Goal: Task Accomplishment & Management: Complete application form

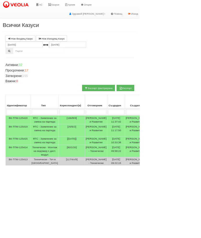
click at [63, 6] on link "АС" at bounding box center [57, 6] width 18 height 13
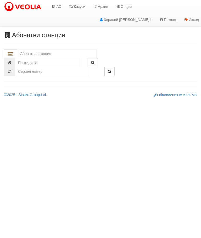
click at [47, 50] on input "text" at bounding box center [56, 53] width 79 height 9
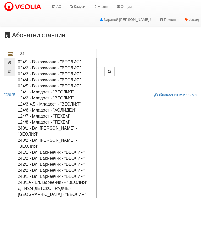
click at [53, 62] on div "024/1 - Възраждане - "ВЕОЛИЯ"" at bounding box center [57, 62] width 78 height 6
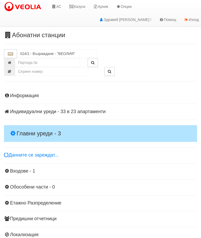
click at [38, 127] on h4 "Главни уреди - 3" at bounding box center [100, 133] width 193 height 17
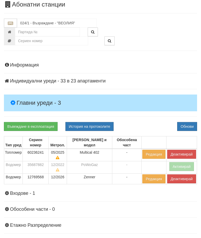
scroll to position [31, 0]
click at [182, 149] on button "Деактивирай" at bounding box center [181, 153] width 29 height 9
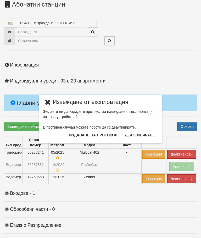
click at [102, 135] on button "Издаване на протокол" at bounding box center [93, 135] width 54 height 8
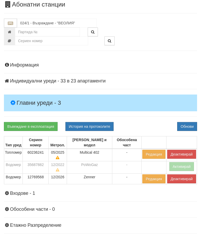
scroll to position [50, 0]
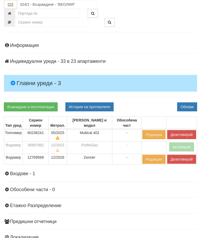
click at [152, 101] on div "Информация Параметри Брой Апартаменти: 23 Ползватели 07/2025 9 %" at bounding box center [100, 148] width 193 height 225
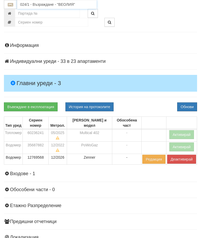
click at [51, 5] on input "024/1 - Възраждане - "ВЕОЛИЯ"" at bounding box center [56, 4] width 79 height 9
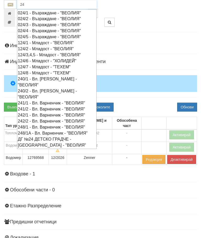
click at [52, 19] on div "024/2 - Възраждане - "ВЕОЛИЯ"" at bounding box center [57, 19] width 78 height 6
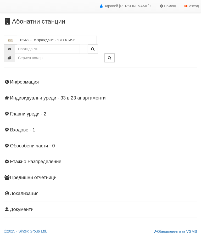
scroll to position [11, 0]
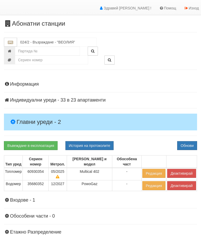
click at [180, 169] on button "Деактивирай" at bounding box center [181, 173] width 29 height 9
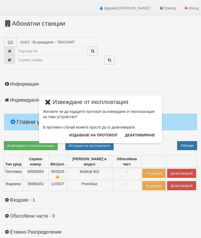
click at [97, 133] on button "Издаване на протокол" at bounding box center [93, 135] width 54 height 8
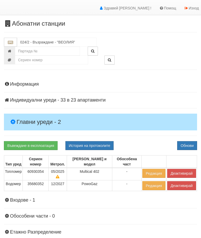
click at [142, 137] on div "Информация Параметри Брой Апартаменти: 23 Ползватели 07/2025 65 % 0 % 38" at bounding box center [100, 181] width 193 height 212
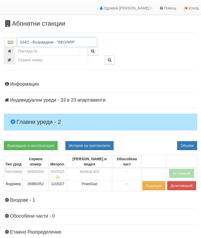
click at [54, 41] on input "024/2 - Възраждане - "ВЕОЛИЯ"" at bounding box center [56, 42] width 79 height 9
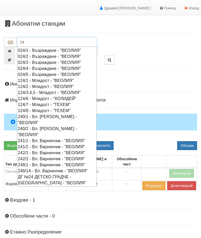
click at [50, 61] on div "024/3 - Възраждане - "ВЕОЛИЯ"" at bounding box center [57, 62] width 78 height 6
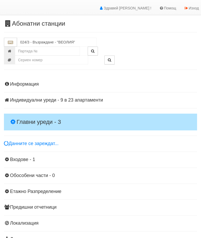
click at [40, 116] on h4 "Главни уреди - 3" at bounding box center [100, 121] width 193 height 17
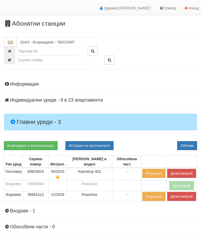
click at [177, 169] on button "Деактивирай" at bounding box center [181, 173] width 29 height 9
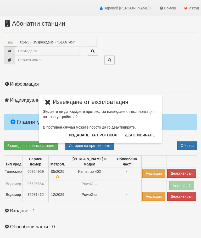
click at [99, 134] on button "Издаване на протокол" at bounding box center [93, 135] width 54 height 8
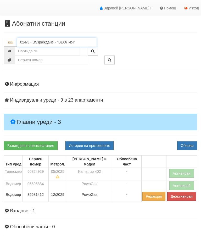
click at [51, 43] on input "024/3 - Възраждане - "ВЕОЛИЯ"" at bounding box center [56, 42] width 79 height 9
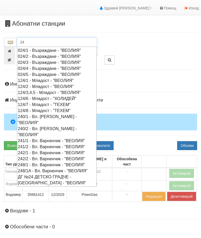
click at [53, 69] on div "024/4 - Възраждане - "ВЕОЛИЯ"" at bounding box center [57, 68] width 78 height 6
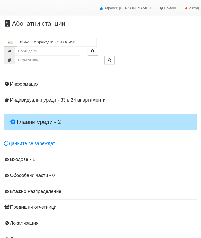
click at [40, 113] on h4 "Главни уреди - 2" at bounding box center [100, 121] width 193 height 17
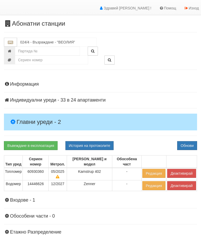
click at [178, 169] on button "Деактивирай" at bounding box center [181, 173] width 29 height 9
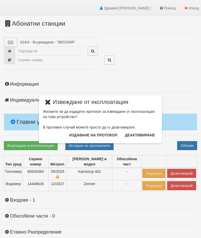
click at [100, 135] on button "Издаване на протокол" at bounding box center [93, 135] width 54 height 8
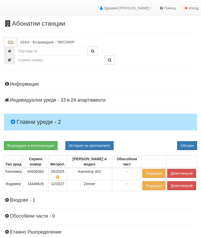
click at [145, 139] on div "Информация Параметри Брой Апартаменти: 24 Ползватели 07/2025 75 % 0 % 39" at bounding box center [100, 181] width 193 height 212
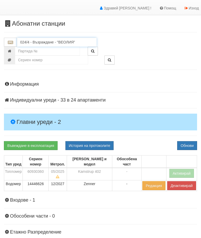
click at [47, 41] on input "024/4 - Възраждане - "ВЕОЛИЯ"" at bounding box center [56, 42] width 79 height 9
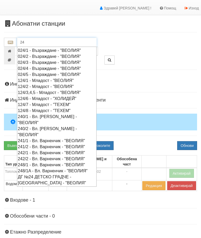
click at [50, 74] on div "024/5 - Възраждане - "ВЕОЛИЯ"" at bounding box center [57, 74] width 78 height 6
type input "024/5 - Възраждане - "ВЕОЛИЯ""
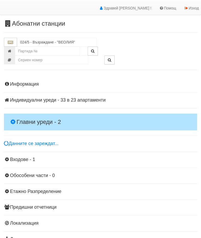
click at [37, 117] on h4 "Главни уреди - 2" at bounding box center [100, 121] width 193 height 17
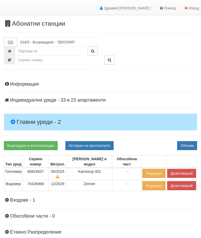
click at [178, 169] on button "Деактивирай" at bounding box center [181, 173] width 29 height 9
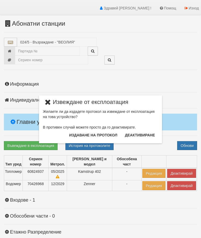
click at [97, 133] on button "Издаване на протокол" at bounding box center [93, 135] width 54 height 8
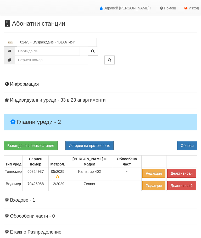
click at [157, 90] on div "Информация Параметри Брой Апартаменти: 23 Ползватели 07/2025 9 %" at bounding box center [100, 181] width 193 height 212
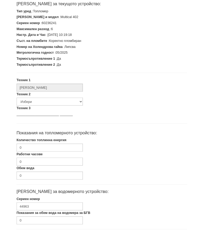
scroll to position [108, 0]
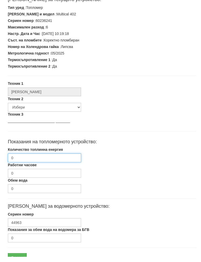
click at [50, 159] on input "0" at bounding box center [44, 163] width 73 height 9
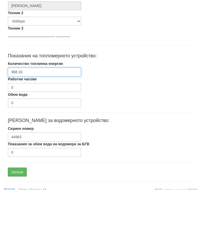
scroll to position [157, 0]
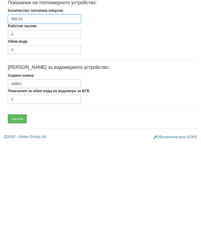
type input "968.33"
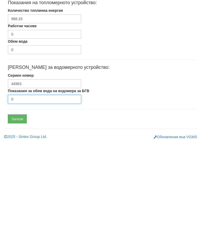
click at [37, 190] on input "0" at bounding box center [44, 194] width 73 height 9
type input "1371"
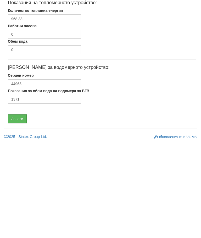
click at [21, 209] on input "Запази" at bounding box center [17, 213] width 19 height 9
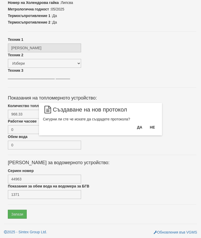
click at [137, 129] on button "Да" at bounding box center [139, 127] width 11 height 8
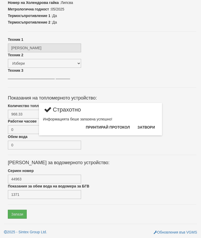
click at [147, 126] on button "Затвори" at bounding box center [146, 127] width 24 height 8
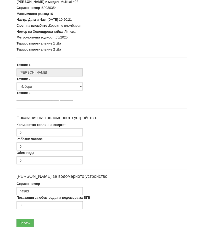
scroll to position [133, 0]
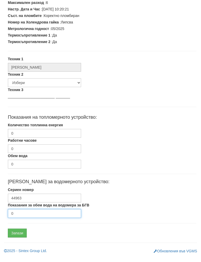
click at [31, 215] on input "0" at bounding box center [44, 219] width 73 height 9
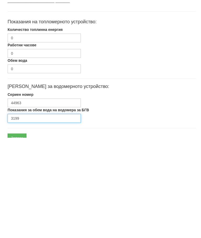
scroll to position [157, 0]
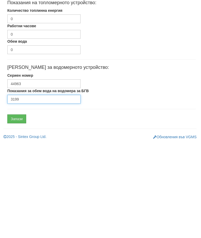
type input "3199"
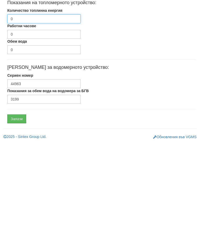
click at [43, 110] on input "0" at bounding box center [44, 114] width 73 height 9
type input "419.47"
click at [20, 209] on input "Запази" at bounding box center [16, 213] width 19 height 9
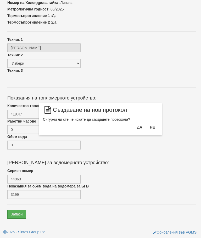
click at [137, 126] on button "Да" at bounding box center [139, 127] width 11 height 8
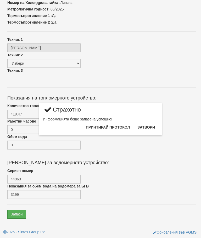
click at [146, 125] on button "Затвори" at bounding box center [146, 127] width 24 height 8
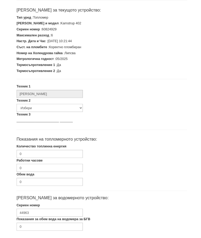
scroll to position [97, 0]
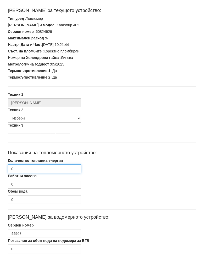
click at [45, 170] on input "0" at bounding box center [44, 174] width 73 height 9
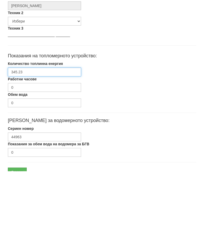
scroll to position [157, 0]
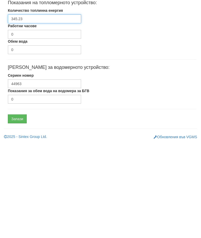
type input "345.23"
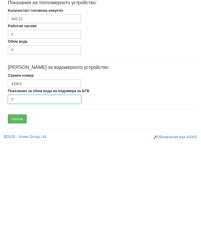
click at [37, 190] on input "0" at bounding box center [44, 194] width 73 height 9
type input "2625"
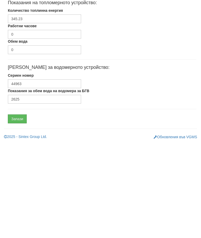
click at [22, 209] on input "Запази" at bounding box center [17, 213] width 19 height 9
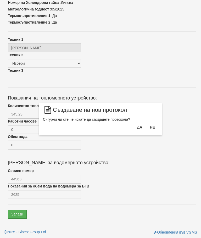
click at [135, 126] on button "Да" at bounding box center [139, 127] width 11 height 8
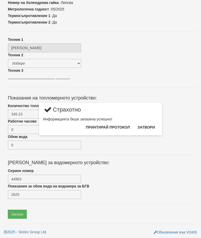
click at [146, 126] on button "Затвори" at bounding box center [146, 127] width 24 height 8
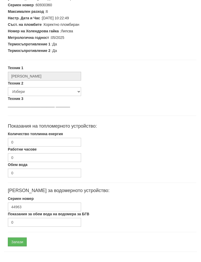
scroll to position [133, 0]
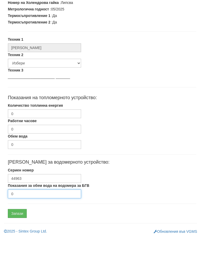
click at [37, 215] on input "0" at bounding box center [44, 219] width 73 height 9
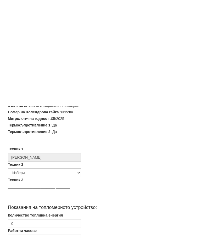
scroll to position [157, 0]
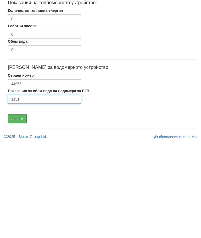
type input "1151"
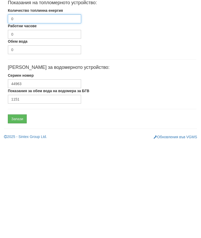
click at [52, 110] on input "0" at bounding box center [44, 114] width 73 height 9
type input "502.53"
click at [22, 209] on input "Запази" at bounding box center [17, 213] width 19 height 9
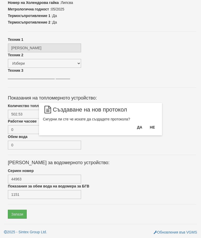
click at [139, 125] on button "Да" at bounding box center [139, 127] width 11 height 8
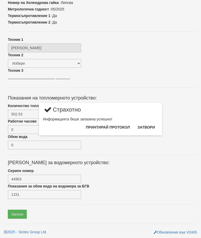
click at [142, 128] on button "Затвори" at bounding box center [146, 127] width 24 height 8
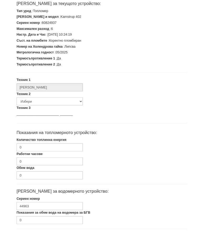
scroll to position [133, 0]
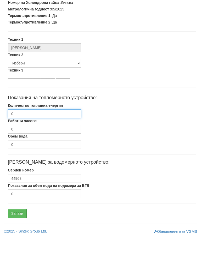
click at [48, 134] on input "0" at bounding box center [44, 138] width 73 height 9
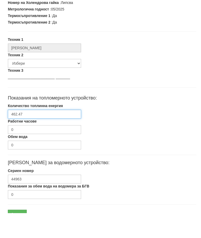
scroll to position [157, 0]
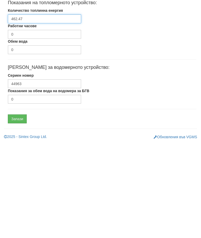
type input "462.47"
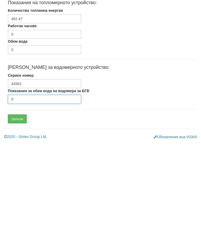
click at [33, 190] on input "0" at bounding box center [44, 194] width 73 height 9
type input "166"
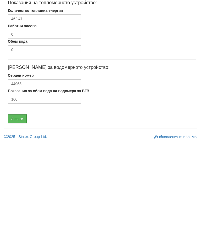
click at [21, 209] on input "Запази" at bounding box center [17, 213] width 19 height 9
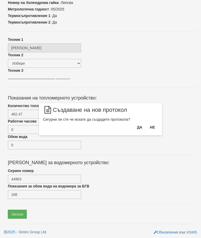
click at [135, 125] on button "Да" at bounding box center [139, 127] width 11 height 8
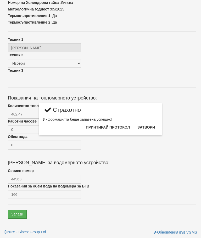
click at [146, 126] on button "Затвори" at bounding box center [146, 127] width 24 height 8
